Goal: Check status

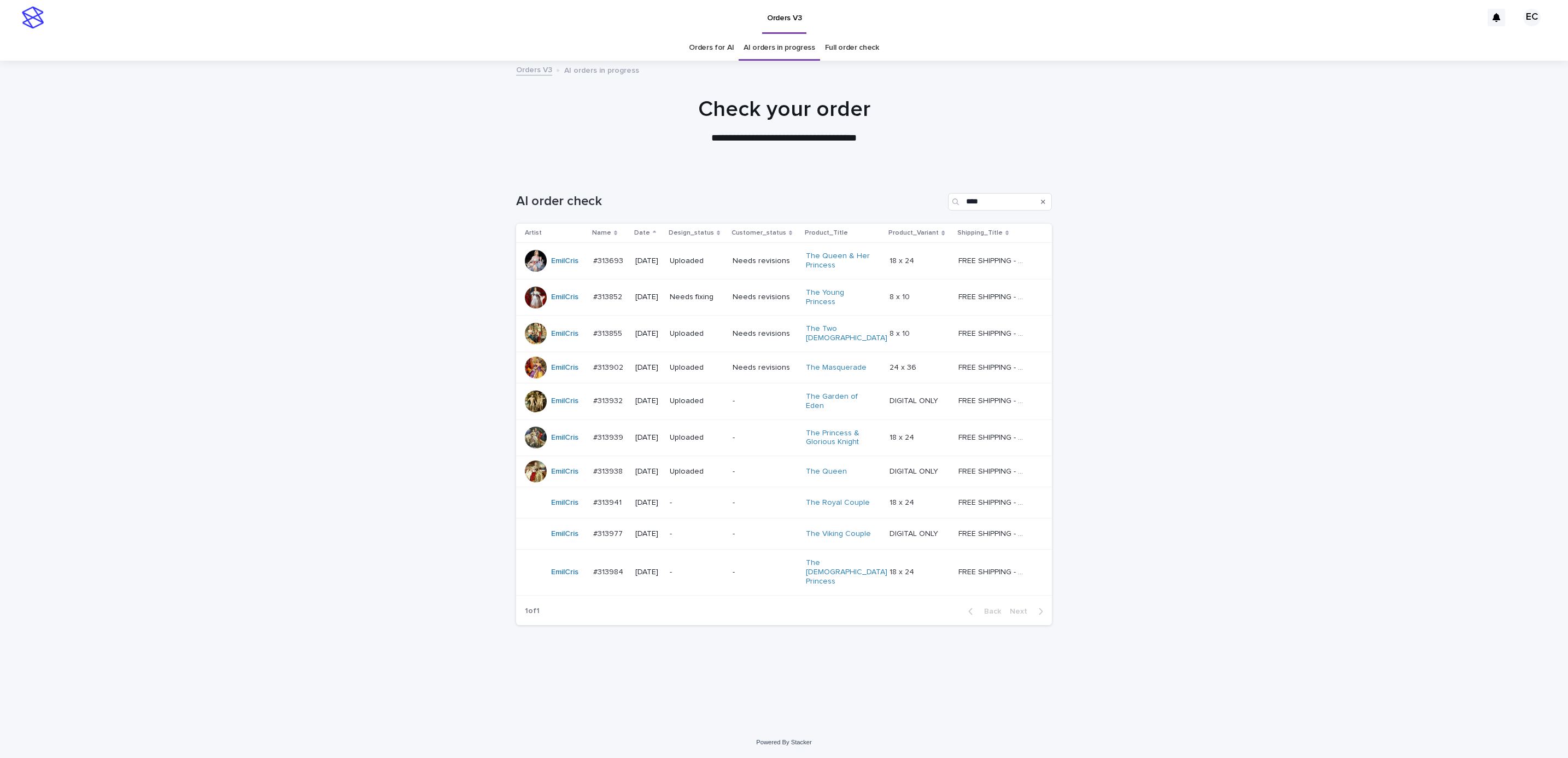
click at [712, 295] on p "Needs fixing" at bounding box center [696, 296] width 54 height 9
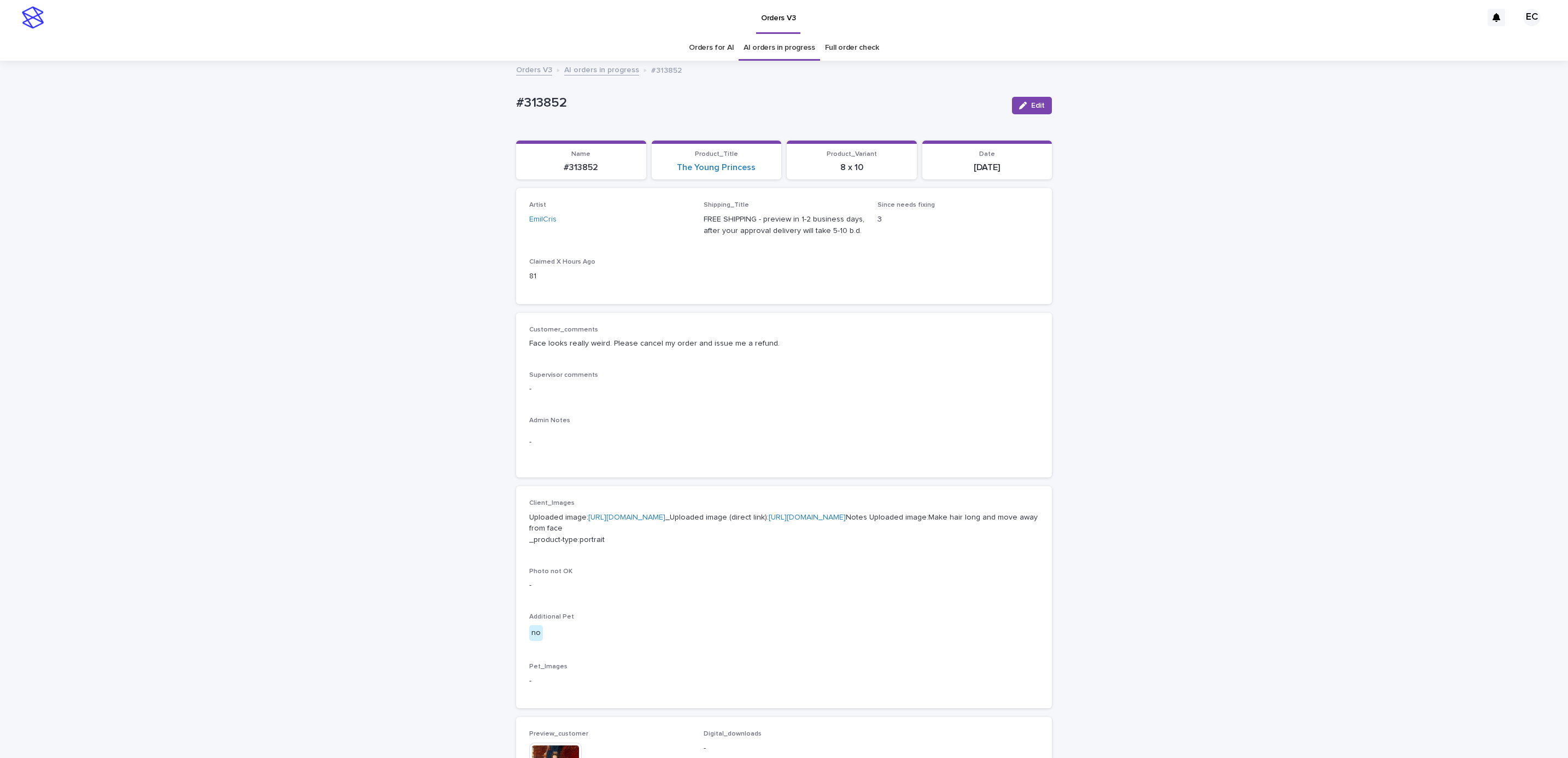
click at [1234, 393] on div "Loading... Saving… Loading... Saving… #313852 Edit #313852 Edit Sorry, there wa…" at bounding box center [784, 587] width 1568 height 1050
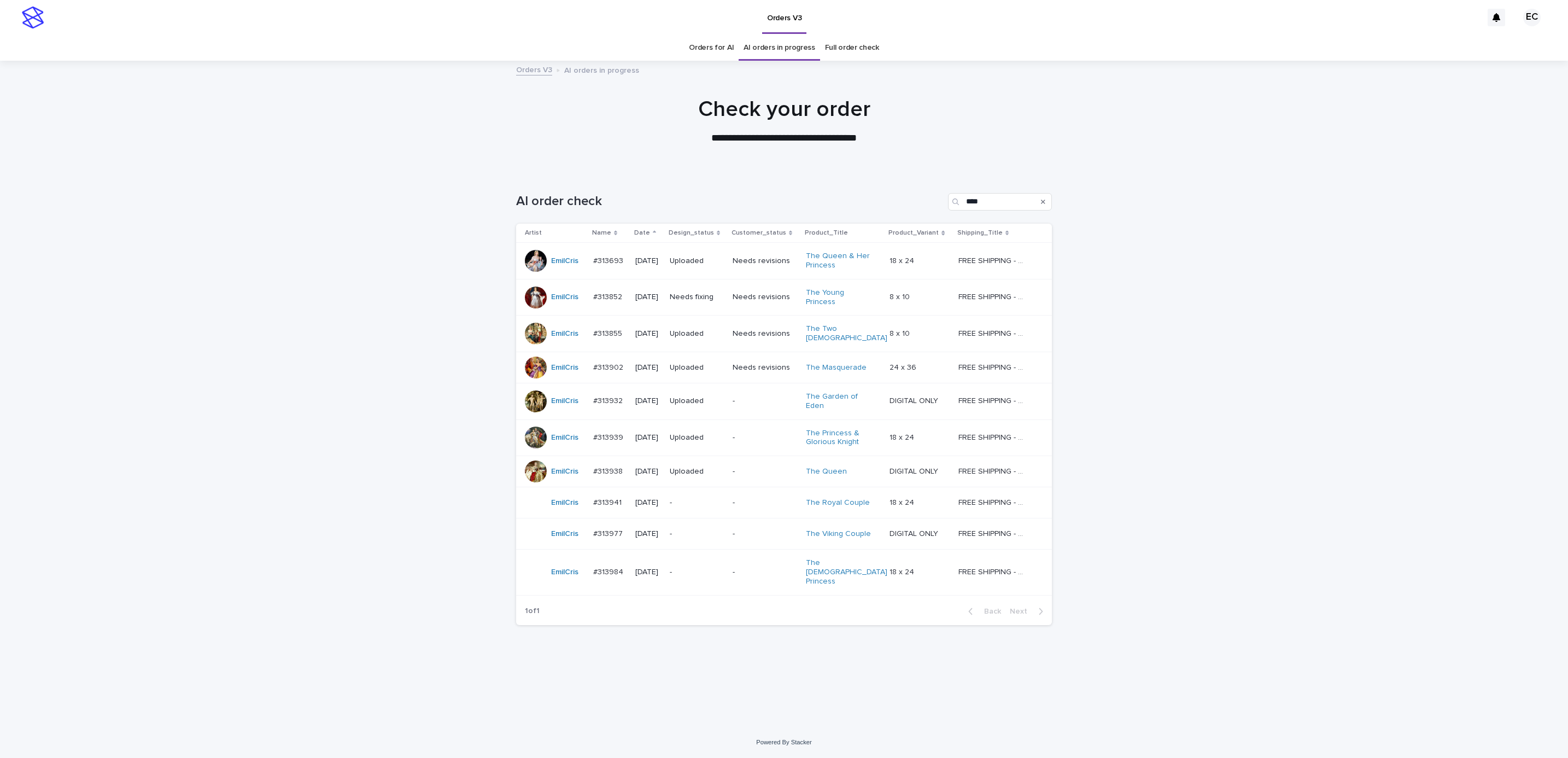
click at [1228, 391] on div "Loading... Saving… Loading... Saving… AI order check **** Artist Name Date Desi…" at bounding box center [784, 449] width 1568 height 555
